Goal: Task Accomplishment & Management: Use online tool/utility

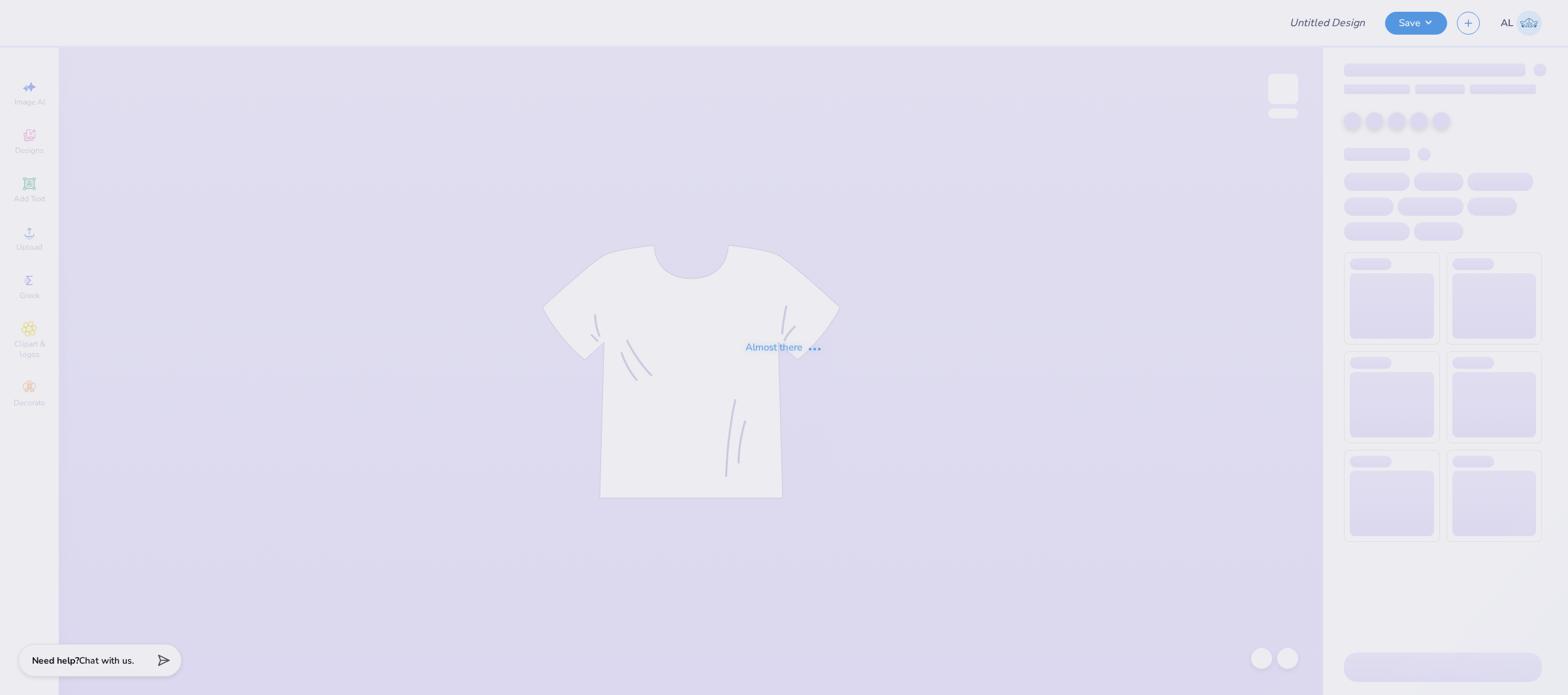
type input "FPS239910"
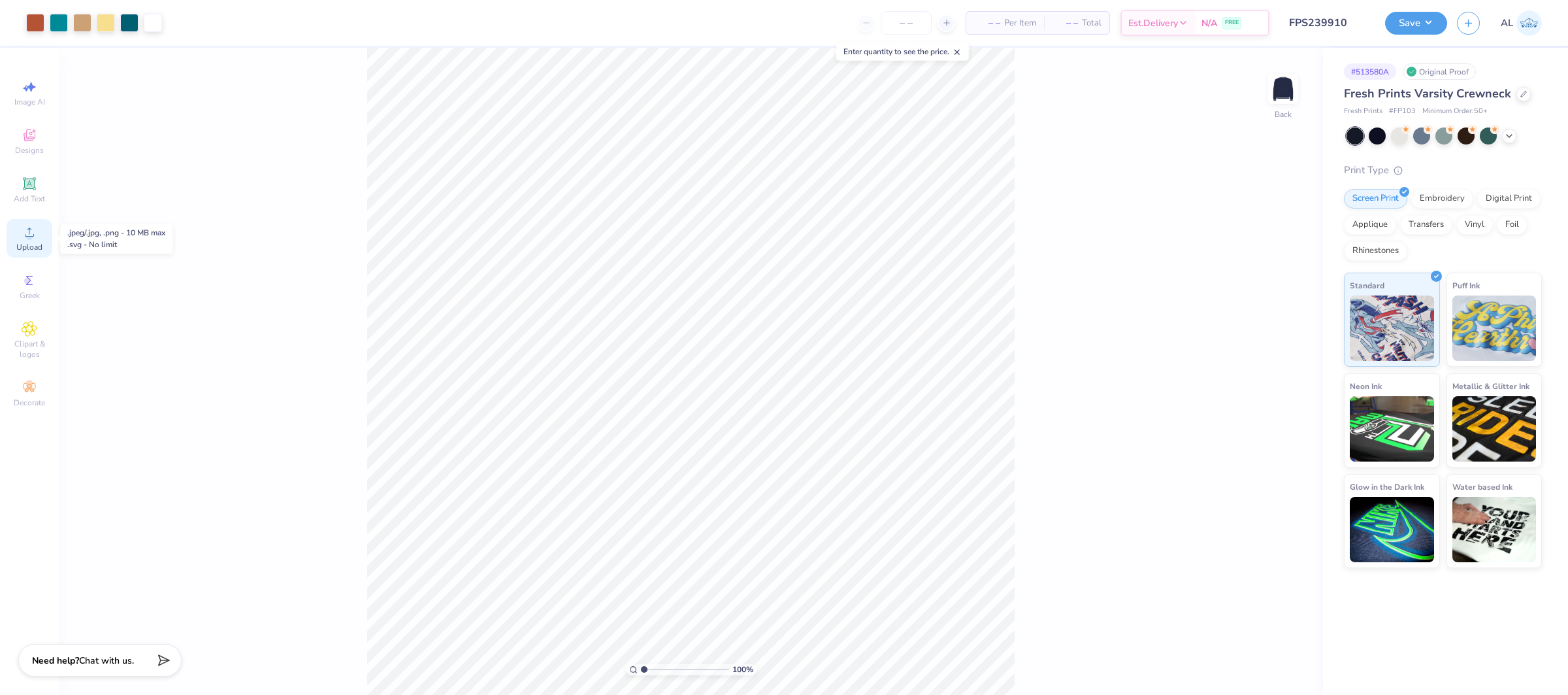
click at [32, 242] on span "Upload" at bounding box center [29, 247] width 26 height 10
click at [21, 242] on div "Upload" at bounding box center [30, 238] width 46 height 39
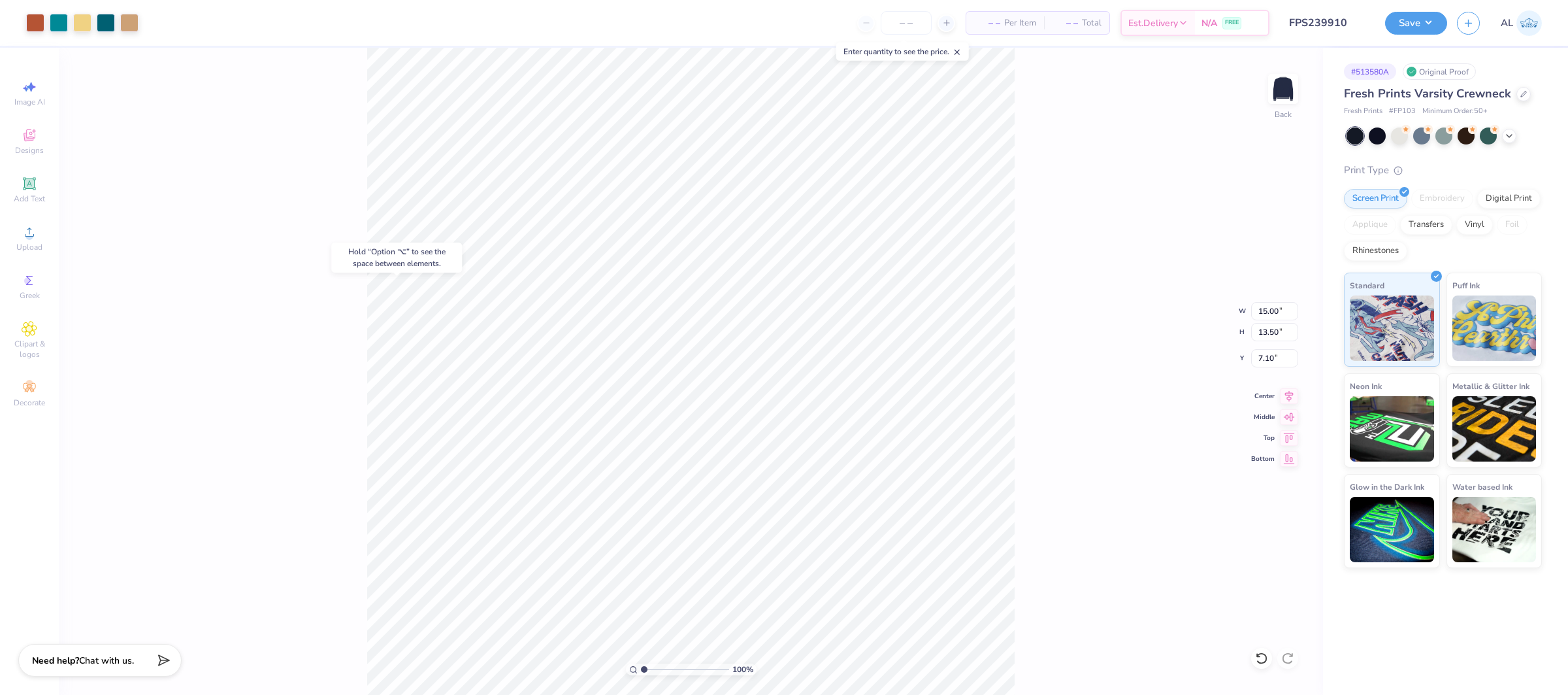
type input "7.10"
click at [1268, 309] on input "15.00" at bounding box center [1275, 311] width 47 height 19
type input "8.07"
type input "7.26"
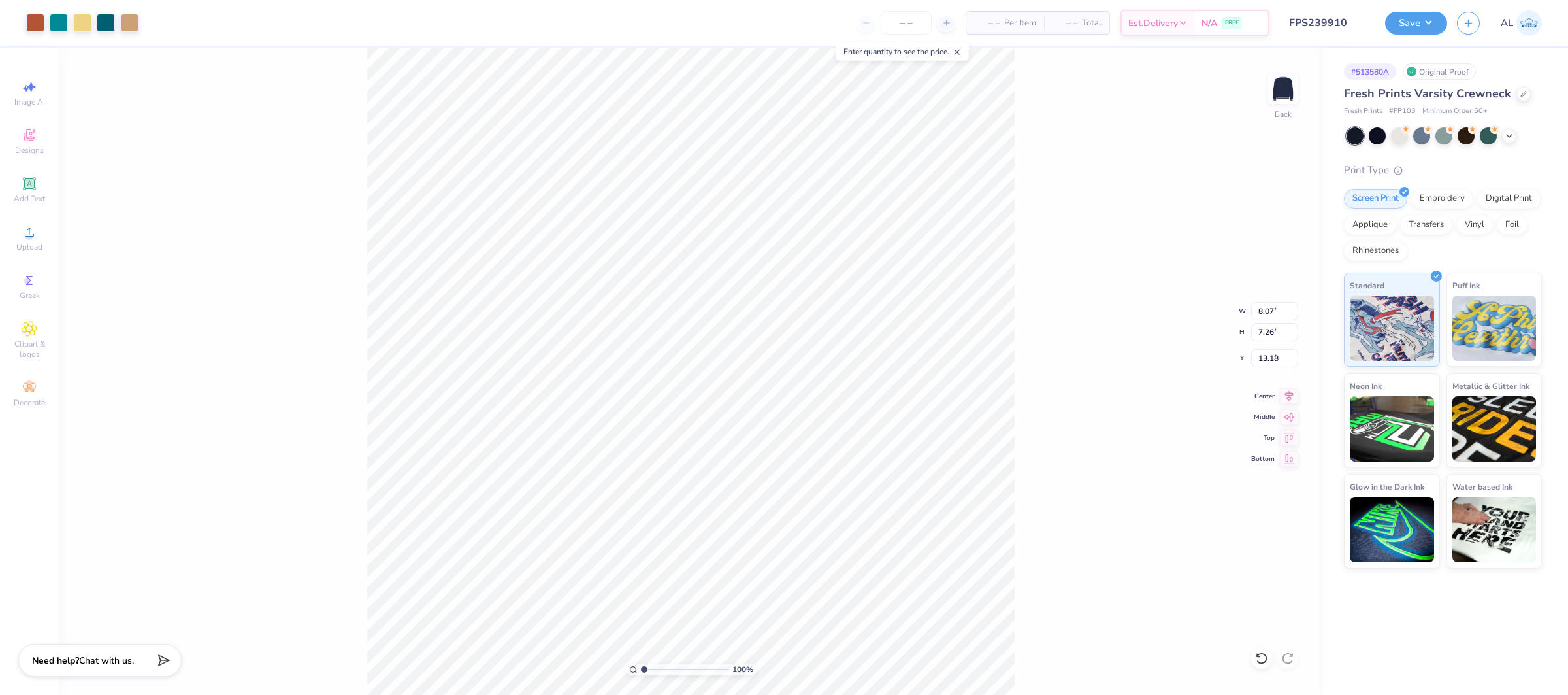
type input "5.49"
drag, startPoint x: 645, startPoint y: 670, endPoint x: 679, endPoint y: 670, distance: 34.0
click at [679, 670] on input "range" at bounding box center [685, 670] width 88 height 12
drag, startPoint x: 679, startPoint y: 668, endPoint x: 657, endPoint y: 664, distance: 22.4
click at [656, 668] on input "range" at bounding box center [685, 670] width 88 height 12
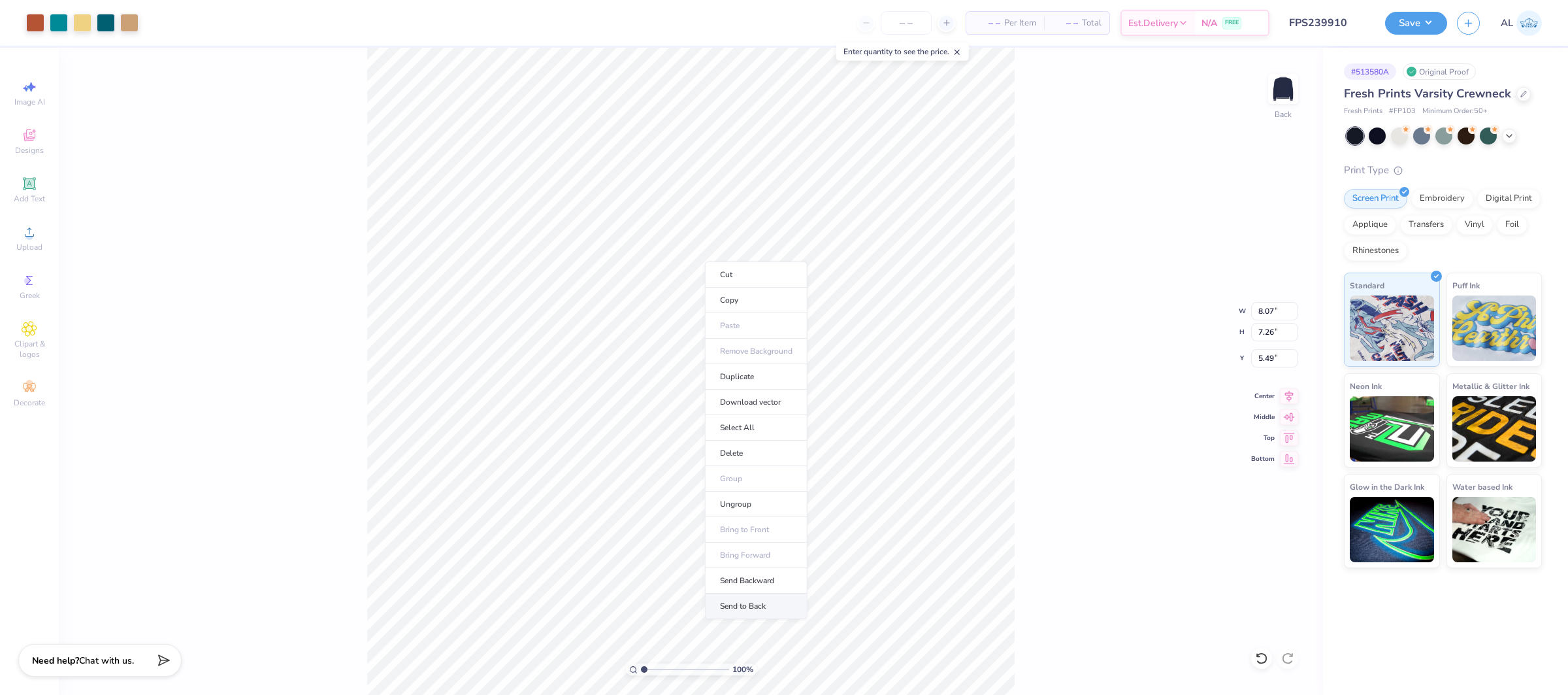
click at [740, 606] on li "Send to Back" at bounding box center [756, 606] width 103 height 25
type input "1"
click at [599, 661] on div "100 %" at bounding box center [690, 371] width 647 height 648
type input "13.50"
type input "1"
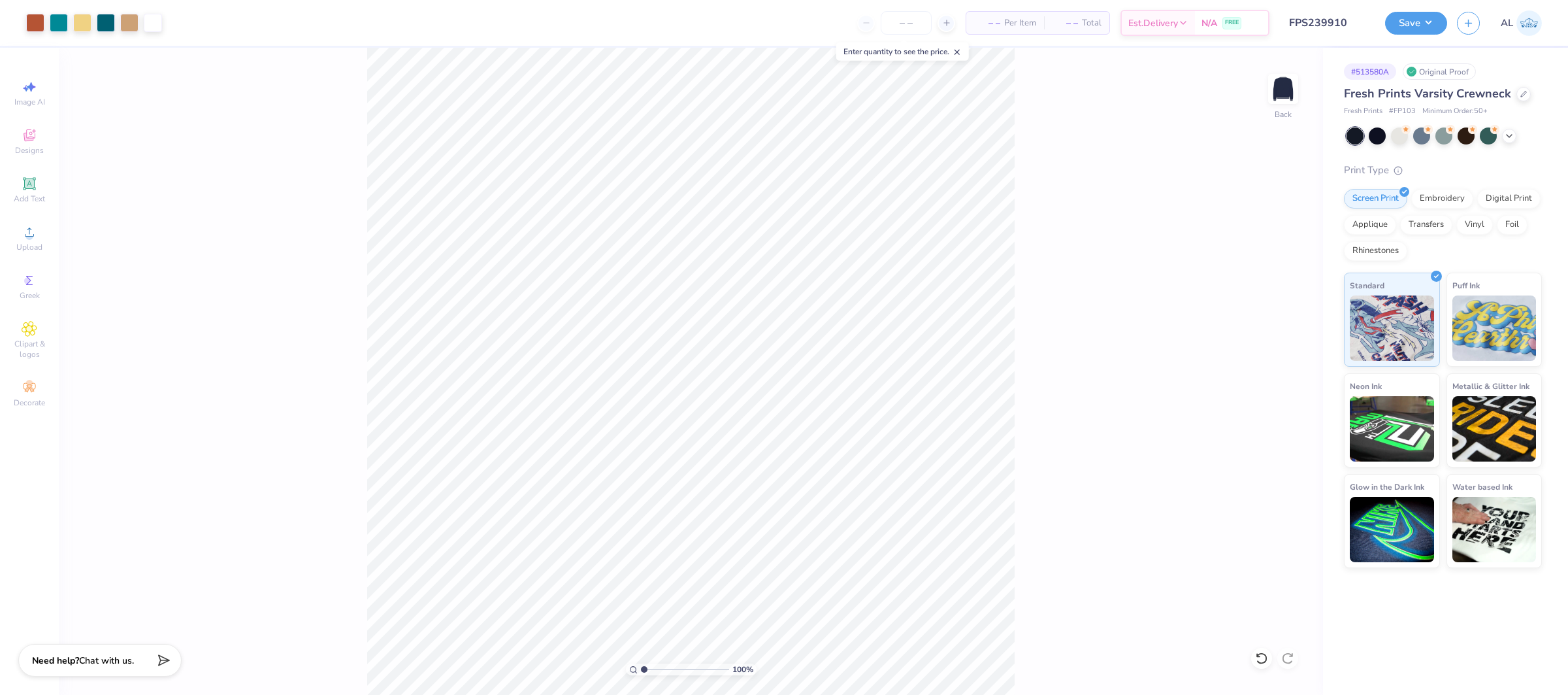
drag, startPoint x: 656, startPoint y: 670, endPoint x: 613, endPoint y: 668, distance: 43.0
click at [641, 668] on input "range" at bounding box center [685, 670] width 88 height 12
click at [1402, 17] on button "Save" at bounding box center [1416, 21] width 62 height 23
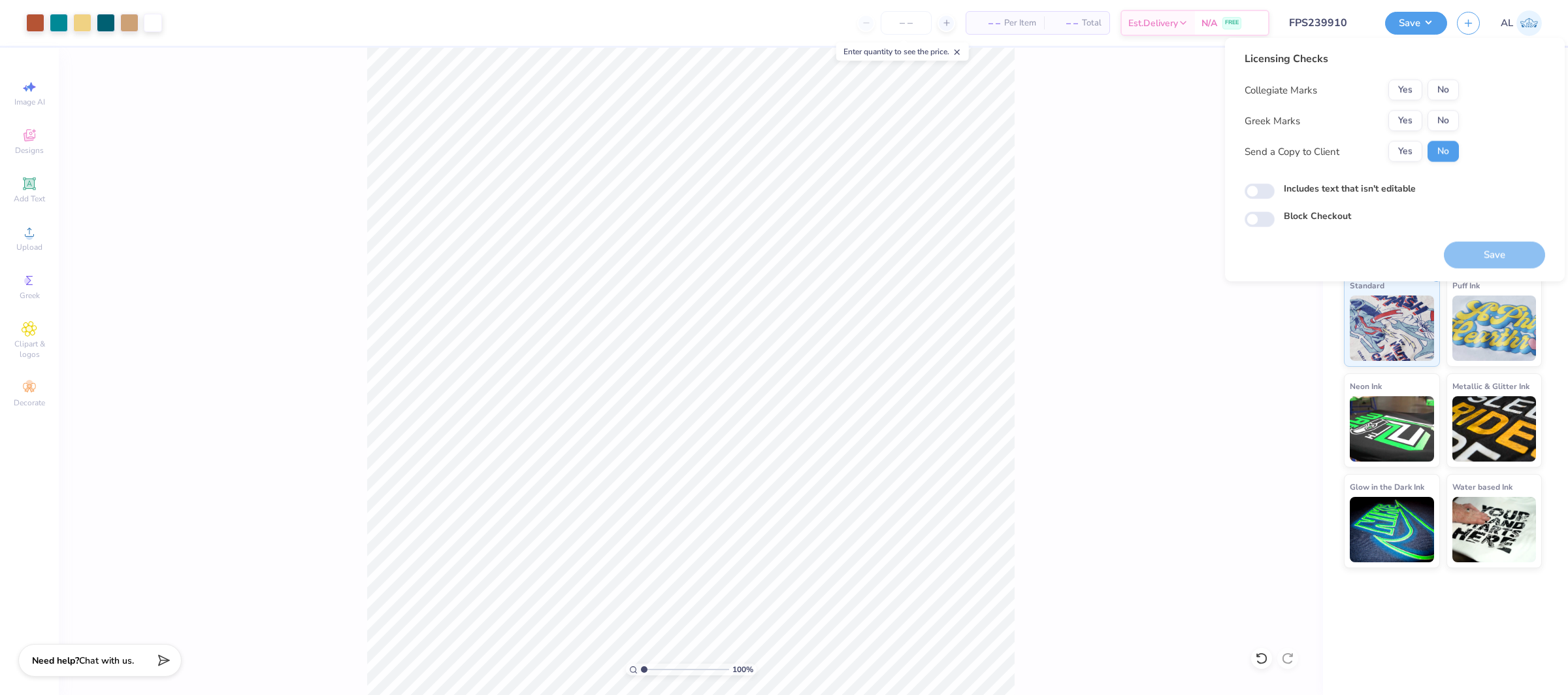
click at [352, 185] on div "100 % Back" at bounding box center [690, 371] width 1265 height 648
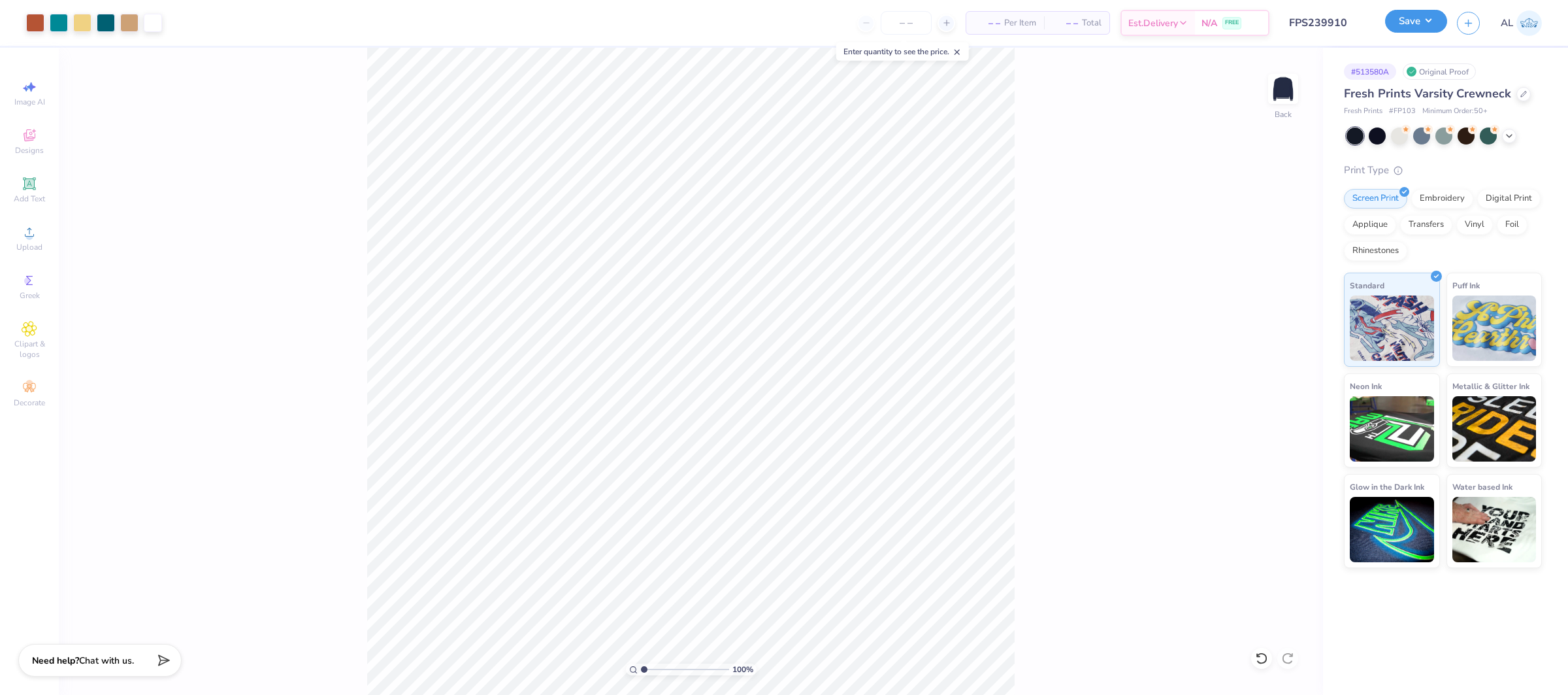
click at [1429, 24] on button "Save" at bounding box center [1416, 21] width 62 height 23
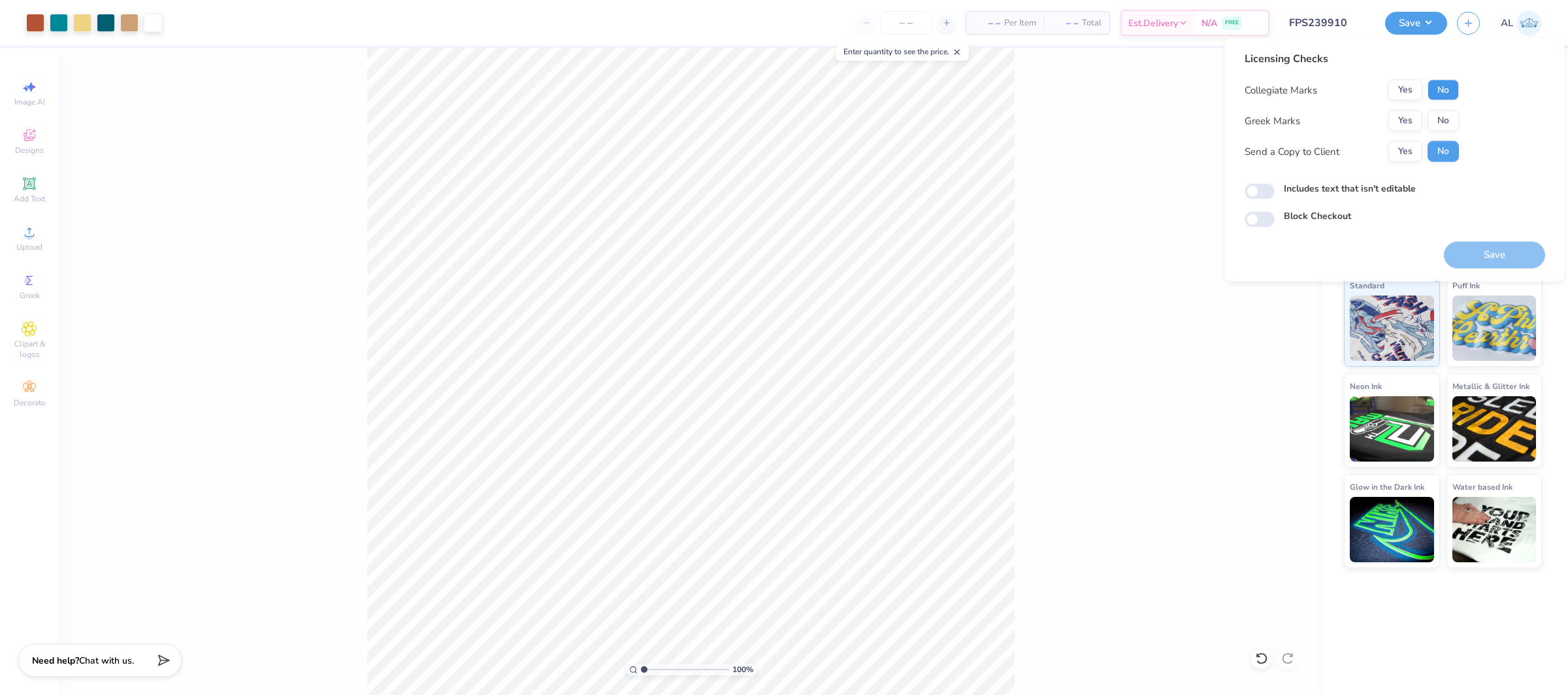
click at [1440, 90] on button "No" at bounding box center [1443, 90] width 31 height 21
click at [1404, 114] on button "Yes" at bounding box center [1405, 120] width 34 height 21
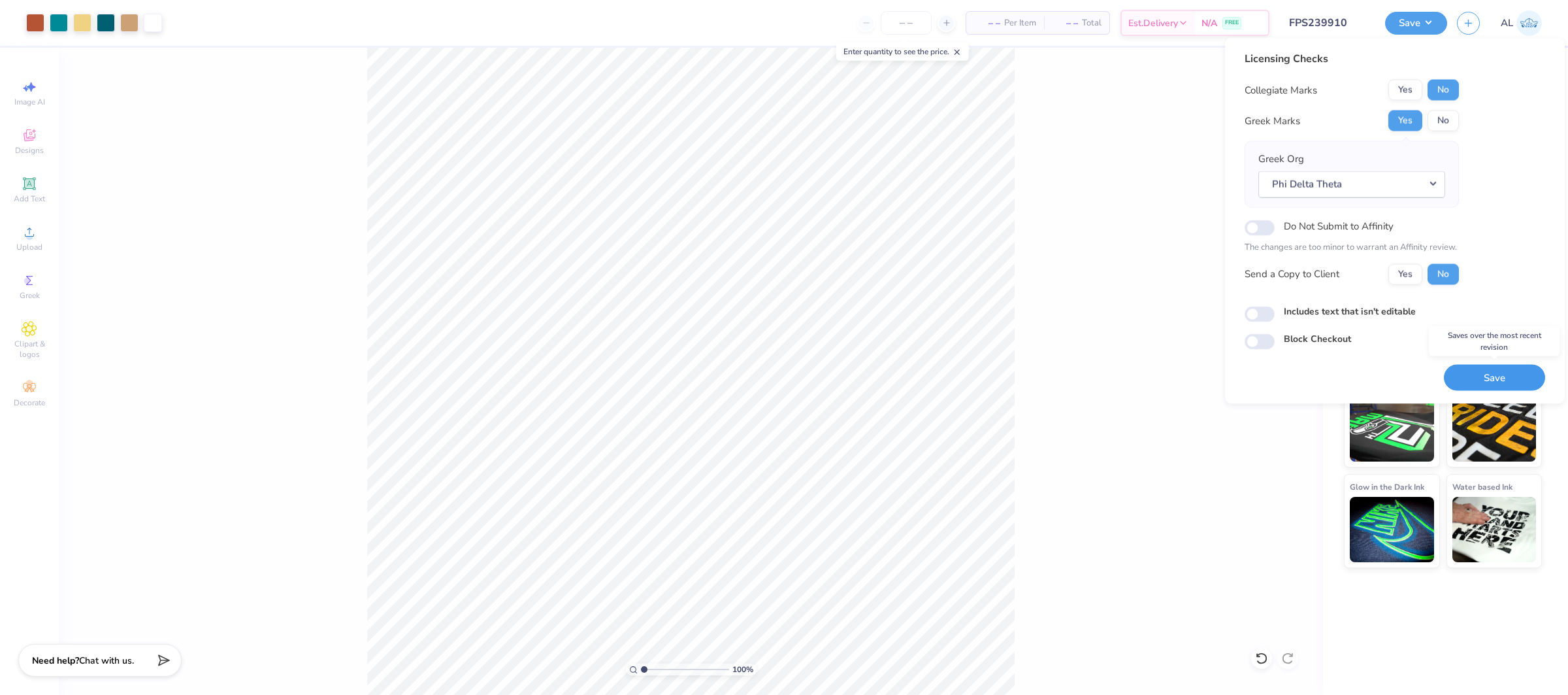
click at [1488, 380] on button "Save" at bounding box center [1495, 378] width 102 height 27
